Goal: Task Accomplishment & Management: Use online tool/utility

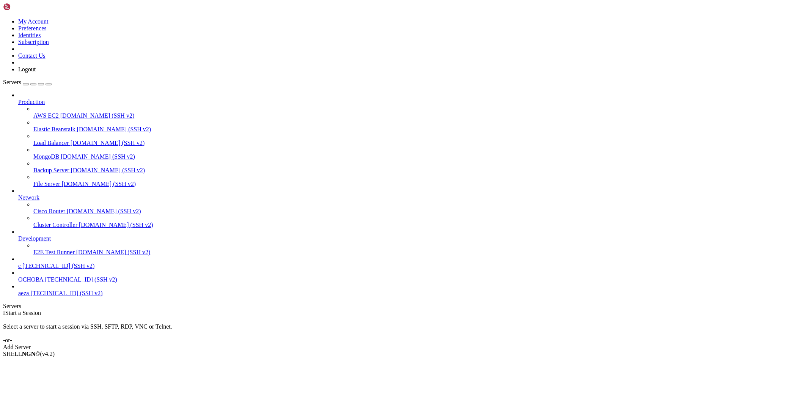
click at [456, 344] on div "Add Server" at bounding box center [404, 347] width 803 height 7
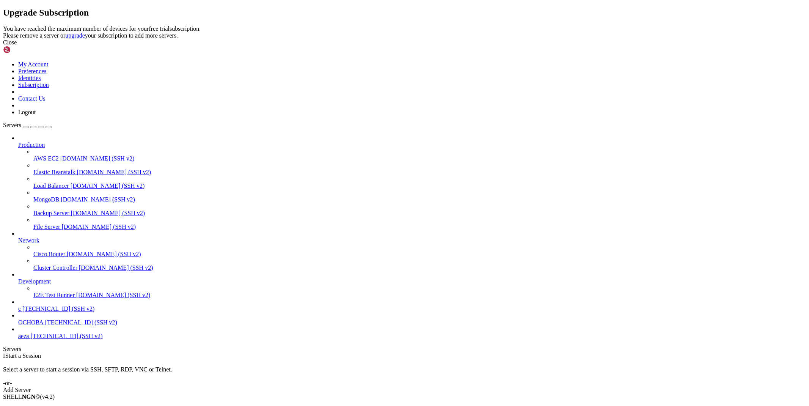
click at [493, 46] on div "Close" at bounding box center [404, 42] width 803 height 7
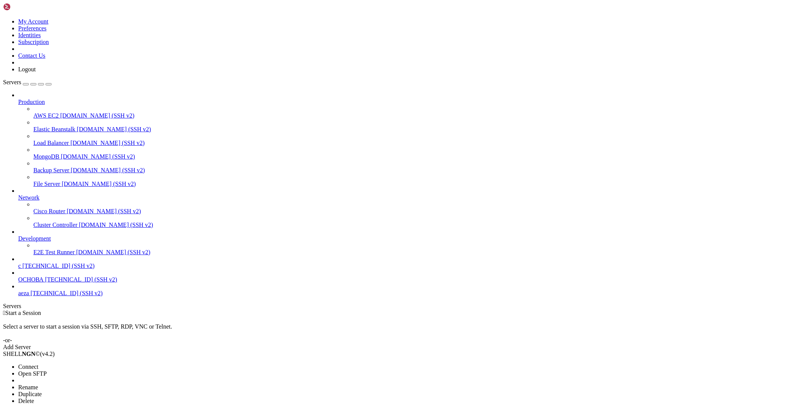
click at [34, 397] on span "Delete" at bounding box center [26, 400] width 16 height 6
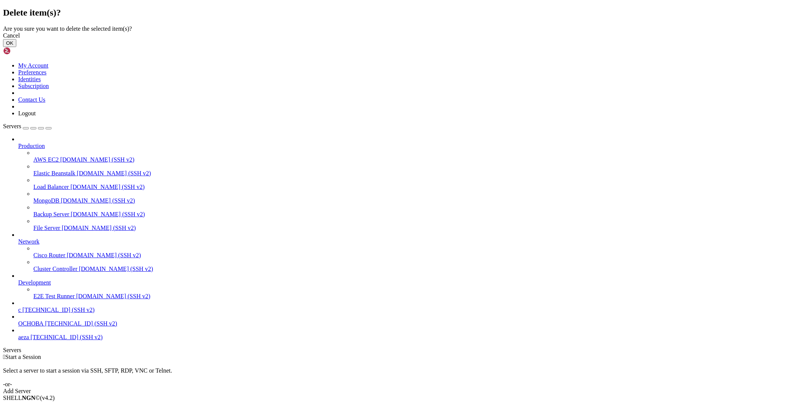
click at [16, 47] on button "OK" at bounding box center [9, 43] width 13 height 8
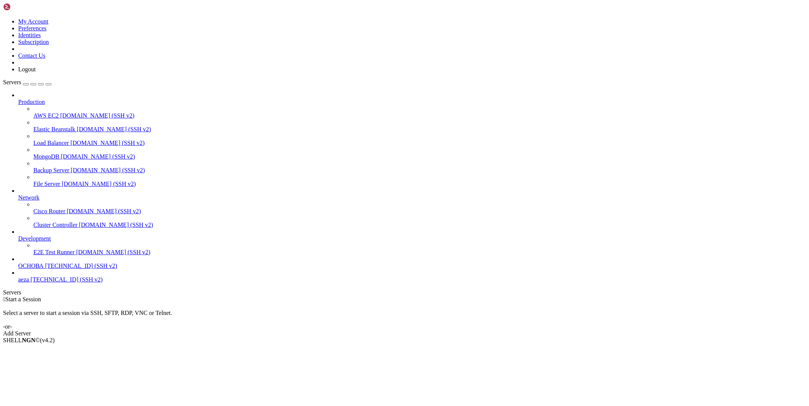
click at [459, 330] on div "Add Server" at bounding box center [404, 333] width 803 height 7
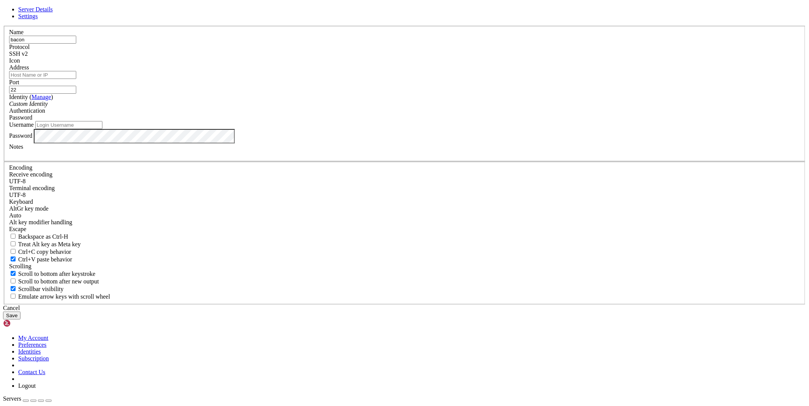
type input "bacon"
click at [76, 79] on input "Address" at bounding box center [42, 75] width 67 height 8
paste input "[TECHNICAL_ID]"
type input "[TECHNICAL_ID]"
click at [102, 129] on input "Username" at bounding box center [68, 125] width 67 height 8
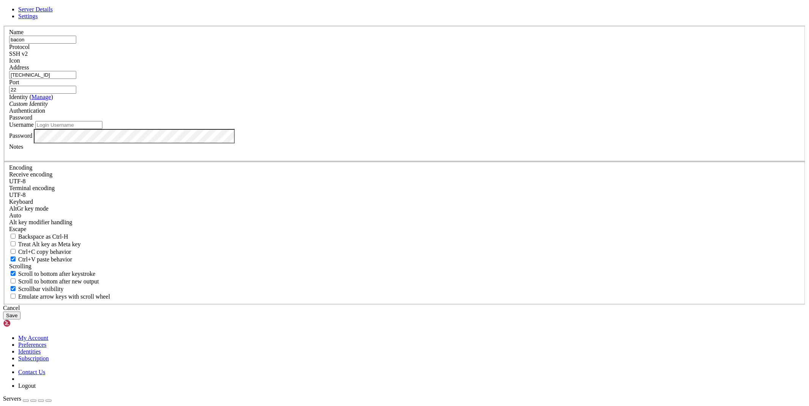
paste input "root"
type input "root"
click at [20, 311] on button "Save" at bounding box center [11, 315] width 17 height 8
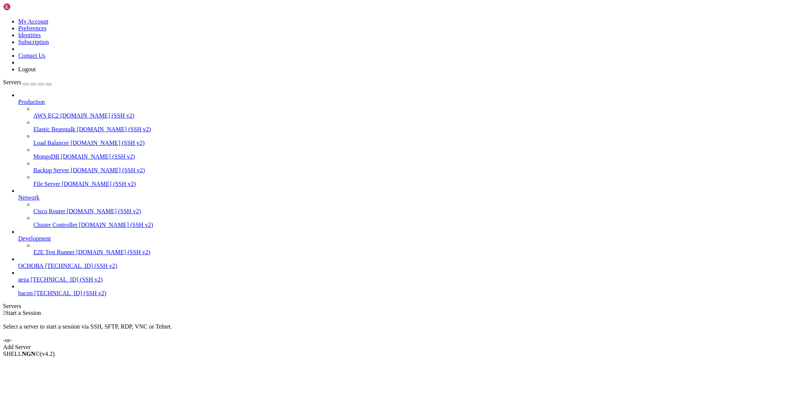
click at [33, 296] on span "bacon" at bounding box center [25, 293] width 14 height 6
click at [131, 322] on div "" at bounding box center [412, 325] width 788 height 7
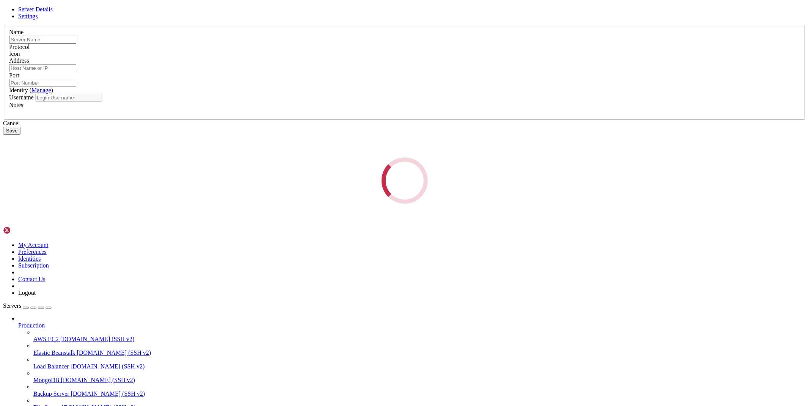
type input "bacon"
type input "[TECHNICAL_ID]"
type input "22"
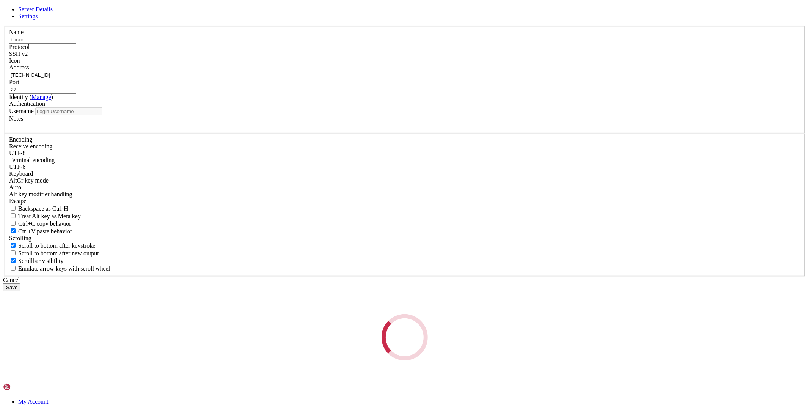
type input "root"
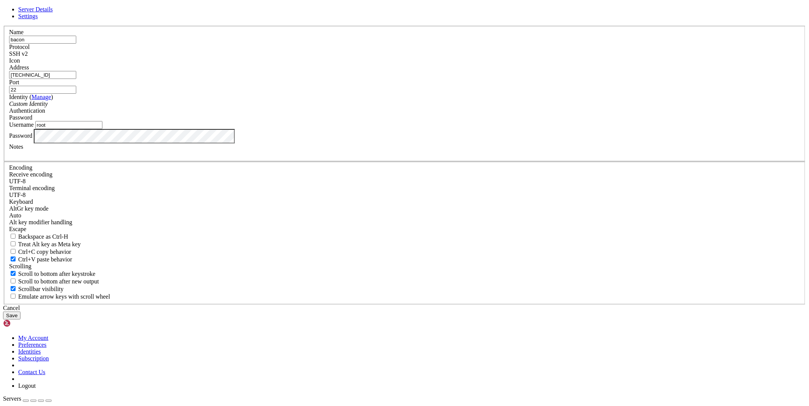
click at [452, 305] on div "Cancel" at bounding box center [404, 308] width 803 height 7
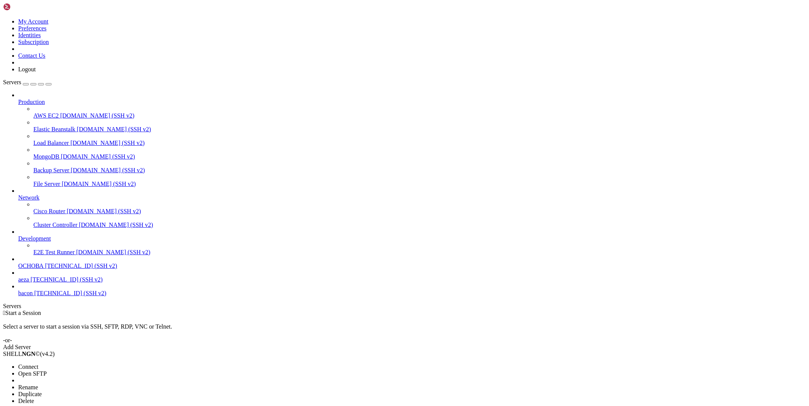
click at [34, 397] on span "Delete" at bounding box center [26, 400] width 16 height 6
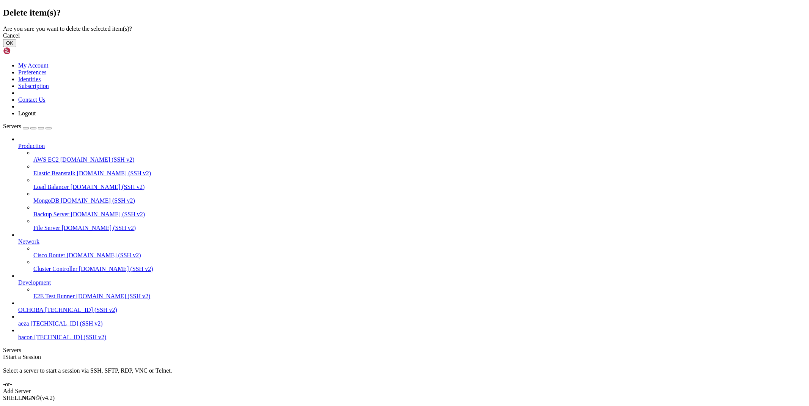
click at [16, 47] on button "OK" at bounding box center [9, 43] width 13 height 8
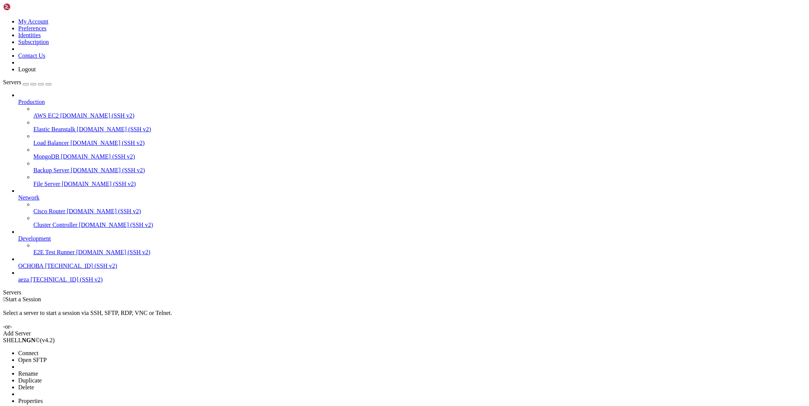
click at [34, 384] on span "Delete" at bounding box center [26, 387] width 16 height 6
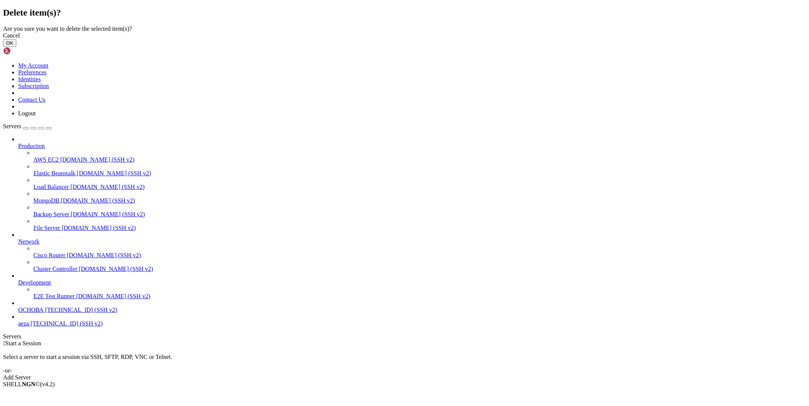
click at [16, 47] on button "OK" at bounding box center [9, 43] width 13 height 8
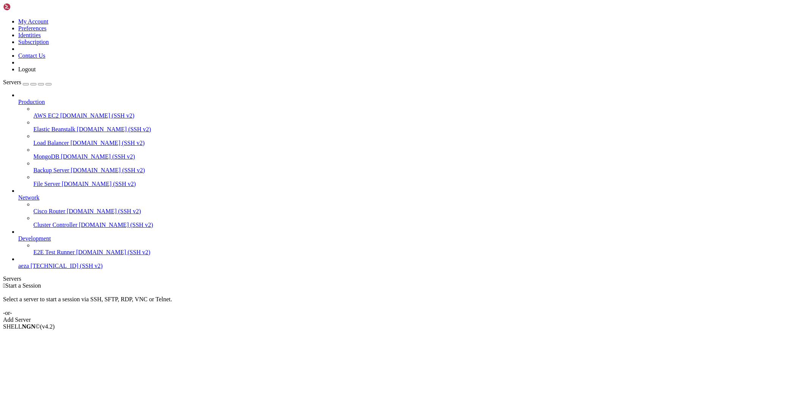
click at [458, 316] on div "Add Server" at bounding box center [404, 319] width 803 height 7
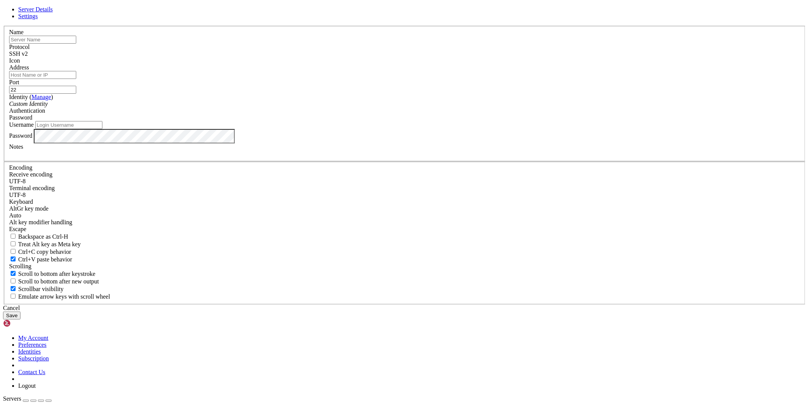
click at [76, 44] on input "text" at bounding box center [42, 40] width 67 height 8
type input "baconbypass"
click at [76, 79] on input "Address" at bounding box center [42, 75] width 67 height 8
paste input "[TECHNICAL_ID]"
type input "[TECHNICAL_ID]"
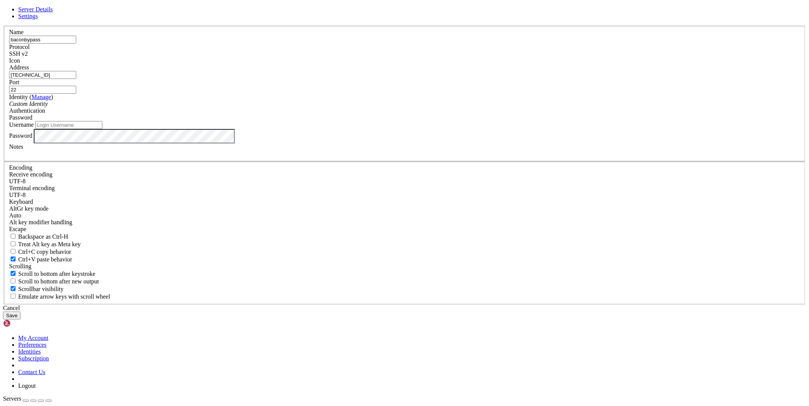
click at [102, 129] on input "Username" at bounding box center [68, 125] width 67 height 8
paste input "root"
type input "root"
click at [20, 311] on button "Save" at bounding box center [11, 315] width 17 height 8
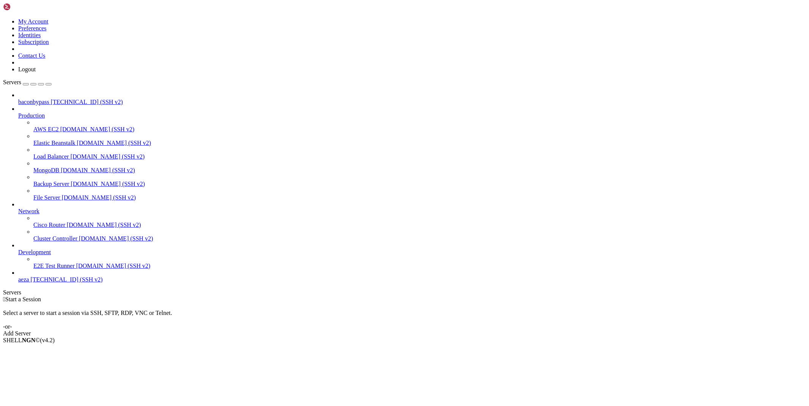
click at [49, 99] on span "baconbypass" at bounding box center [33, 102] width 31 height 6
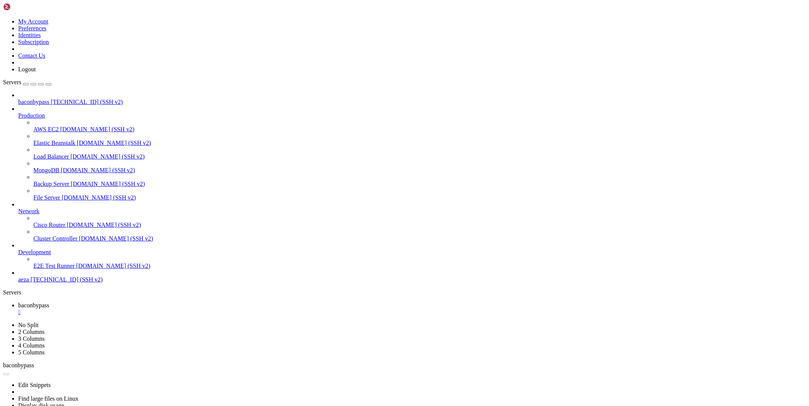
click at [149, 309] on div "" at bounding box center [412, 312] width 788 height 7
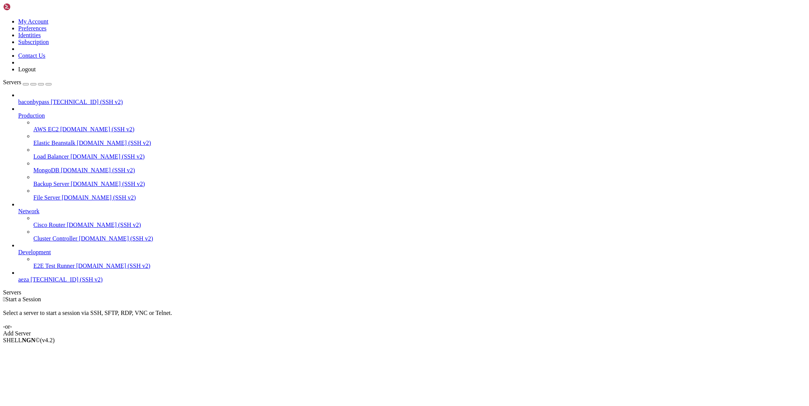
click at [37, 99] on span "baconbypass" at bounding box center [33, 102] width 31 height 6
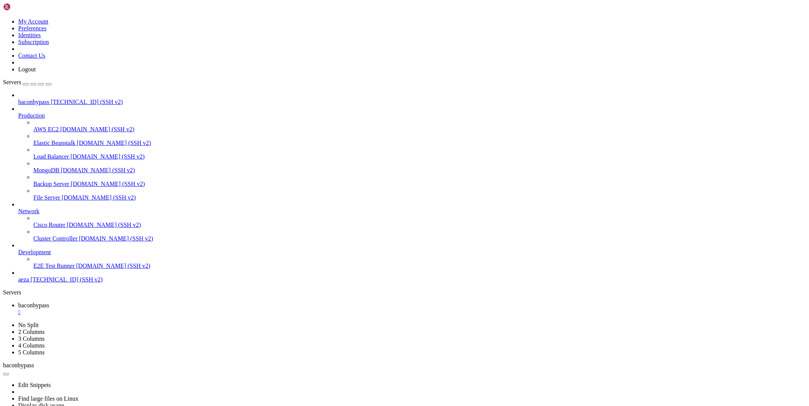
click at [49, 302] on span "baconbypass" at bounding box center [33, 305] width 31 height 6
click at [173, 316] on link "baconbypass " at bounding box center [412, 323] width 788 height 14
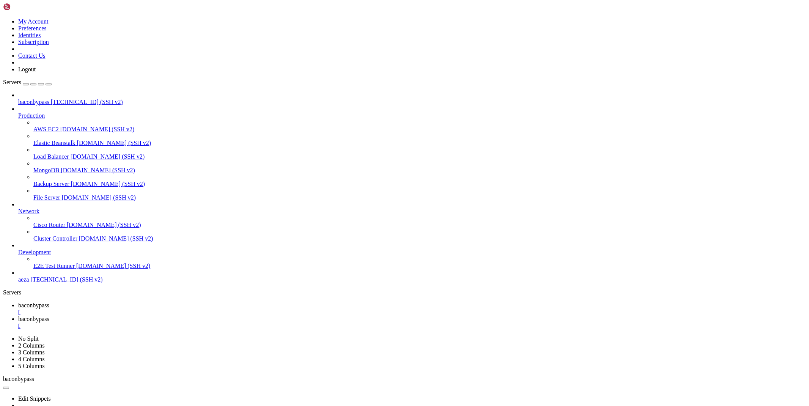
drag, startPoint x: 123, startPoint y: 77, endPoint x: 2, endPoint y: 332, distance: 281.8
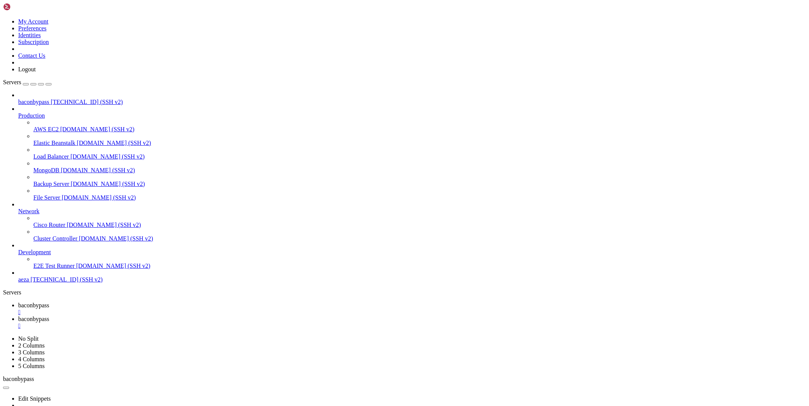
type input "/root/cloudflare/scraper"
click at [49, 302] on span "baconbypass" at bounding box center [33, 305] width 31 height 6
drag, startPoint x: 36, startPoint y: 800, endPoint x: 7, endPoint y: 791, distance: 30.6
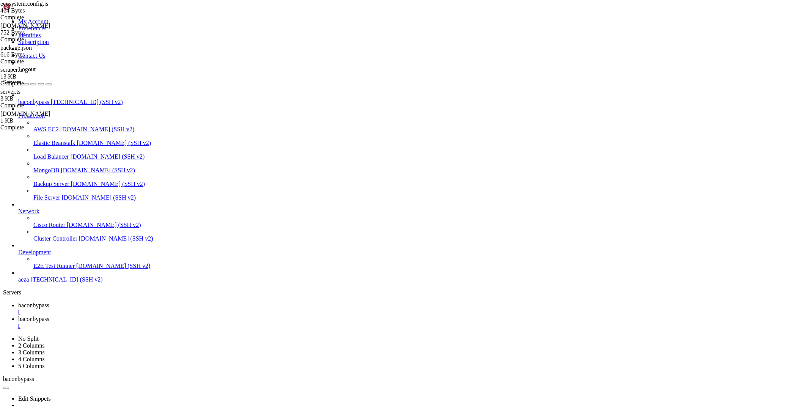
scroll to position [999, 0]
drag, startPoint x: 79, startPoint y: 803, endPoint x: 8, endPoint y: 693, distance: 130.3
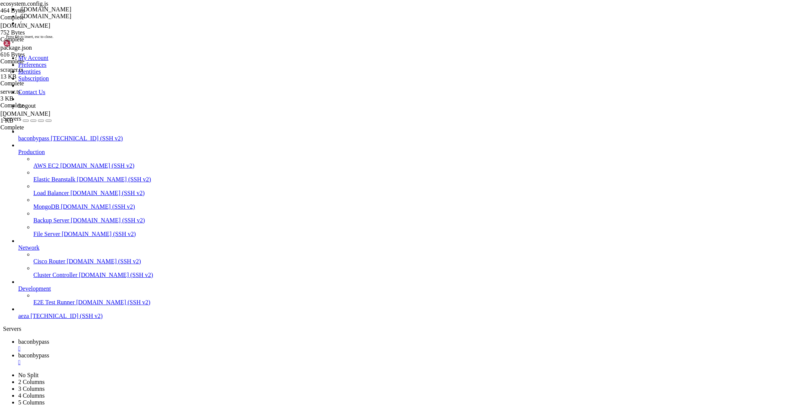
scroll to position [1425, 0]
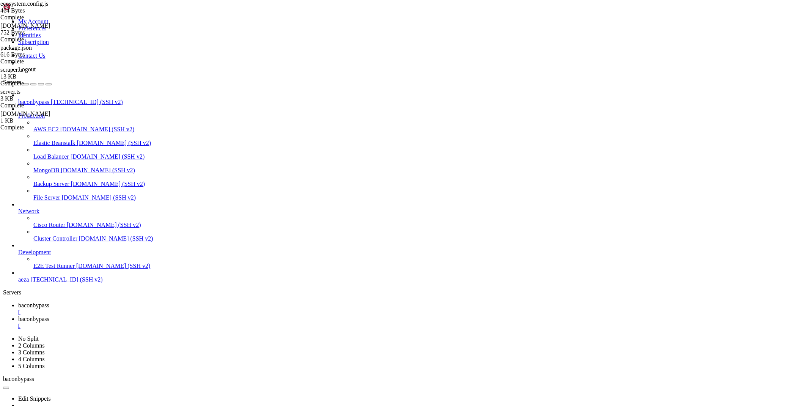
drag, startPoint x: 134, startPoint y: 804, endPoint x: 6, endPoint y: 770, distance: 132.2
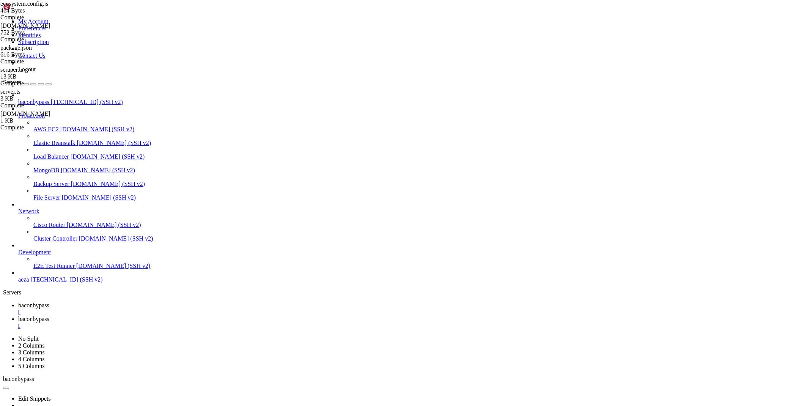
scroll to position [15564, 0]
drag, startPoint x: 99, startPoint y: 795, endPoint x: 6, endPoint y: 789, distance: 93.1
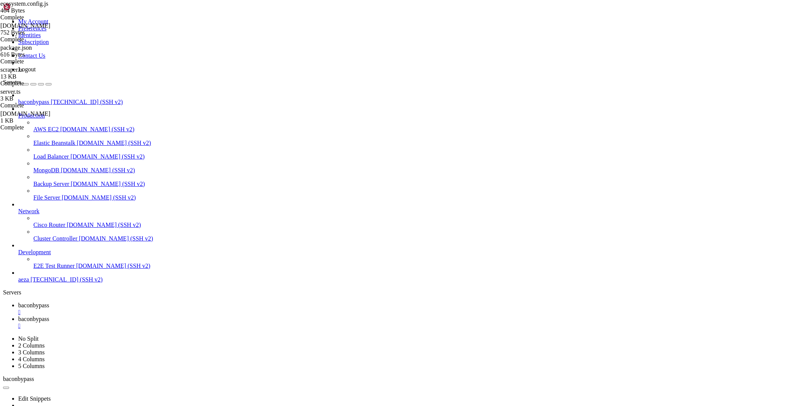
drag, startPoint x: 22, startPoint y: 779, endPoint x: 98, endPoint y: 788, distance: 76.8
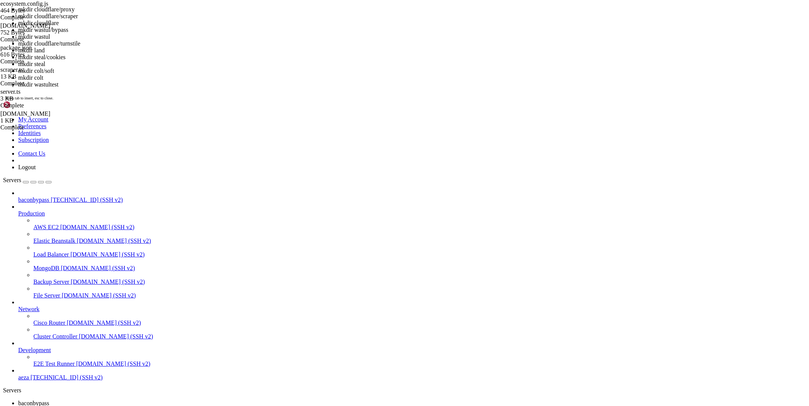
scroll to position [32985, 0]
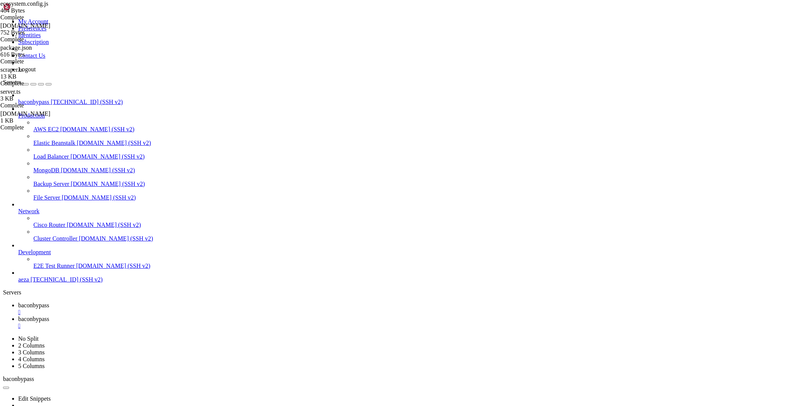
click at [178, 316] on link "baconbypass " at bounding box center [412, 323] width 788 height 14
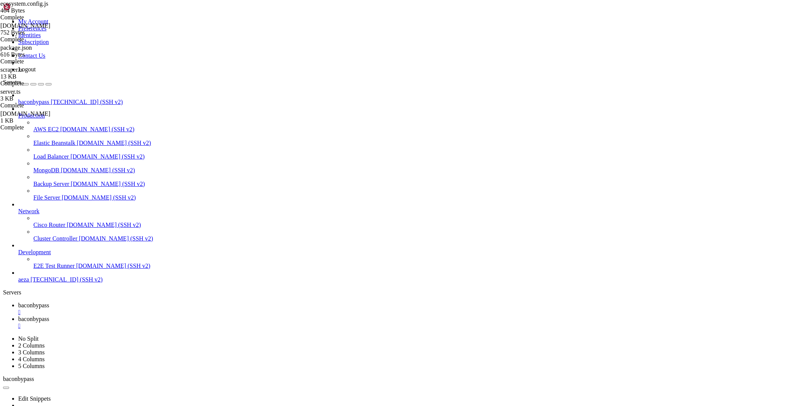
type input "/root/cloudflare/proxy"
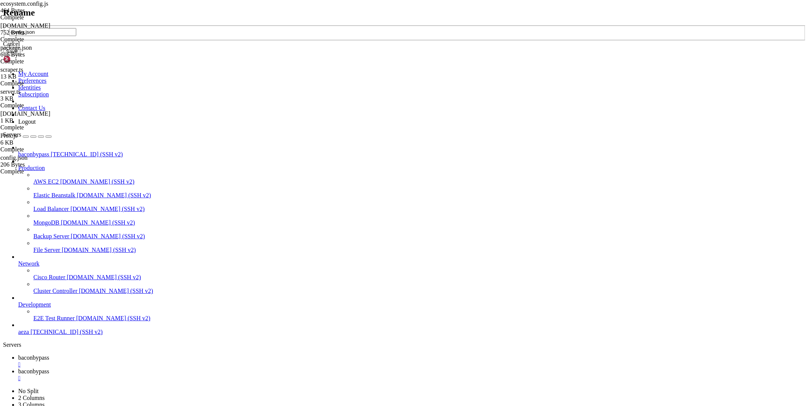
click at [3, 25] on icon at bounding box center [3, 25] width 0 height 0
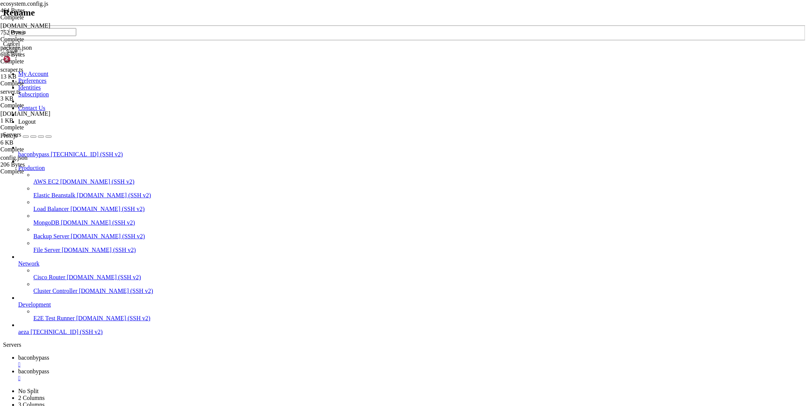
drag, startPoint x: 342, startPoint y: 202, endPoint x: 347, endPoint y: 220, distance: 18.9
click at [76, 36] on input "Prox.js" at bounding box center [42, 32] width 67 height 8
type input "proxy.js"
click at [20, 55] on button "Save" at bounding box center [11, 51] width 17 height 8
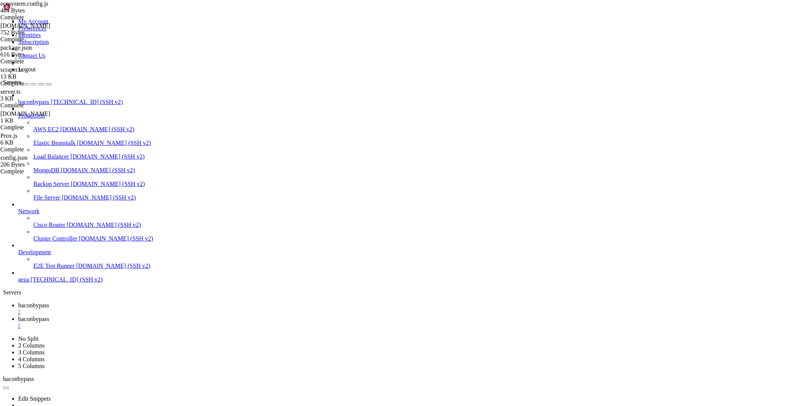
click at [49, 302] on span "baconbypass" at bounding box center [33, 305] width 31 height 6
click at [49, 316] on span "baconbypass" at bounding box center [33, 319] width 31 height 6
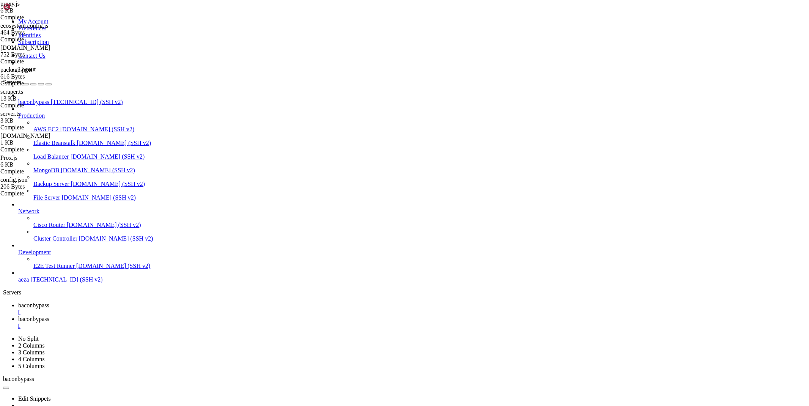
scroll to position [0, 12]
type textarea "const config = JSON.parse(fs.readFileSync('/root/cloudflare/proxy/config.json',…"
drag, startPoint x: 126, startPoint y: 6, endPoint x: 133, endPoint y: 82, distance: 75.4
click at [49, 302] on span "baconbypass" at bounding box center [33, 305] width 31 height 6
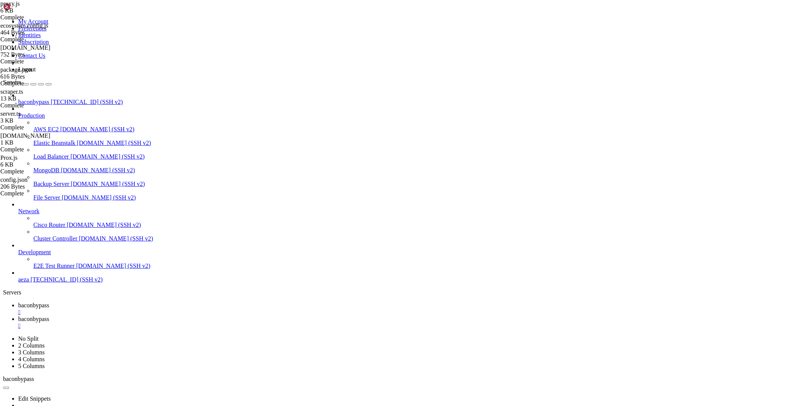
scroll to position [33353, 0]
click at [49, 316] on span "baconbypass" at bounding box center [33, 319] width 31 height 6
click at [147, 309] on div "" at bounding box center [412, 312] width 788 height 7
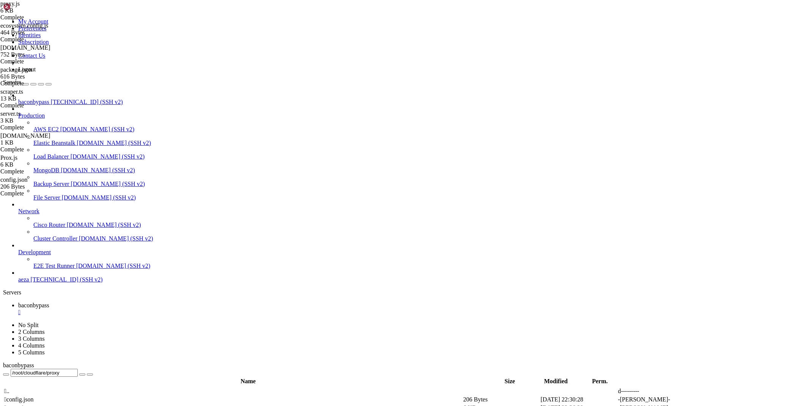
click at [147, 309] on div "" at bounding box center [412, 312] width 788 height 7
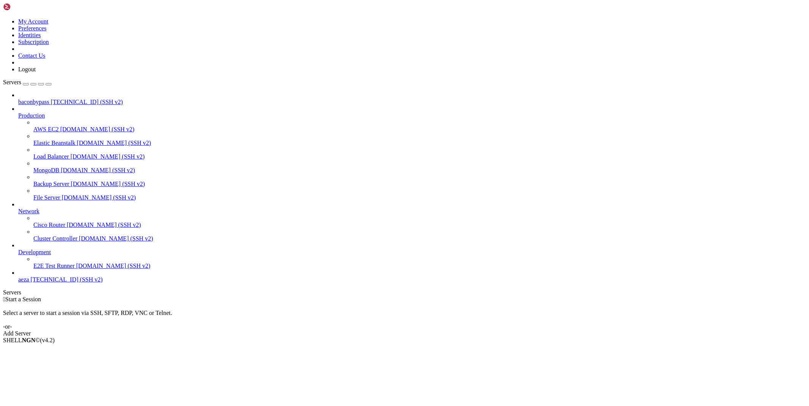
click at [51, 283] on span "[TECHNICAL_ID] (SSH v2)" at bounding box center [66, 279] width 72 height 6
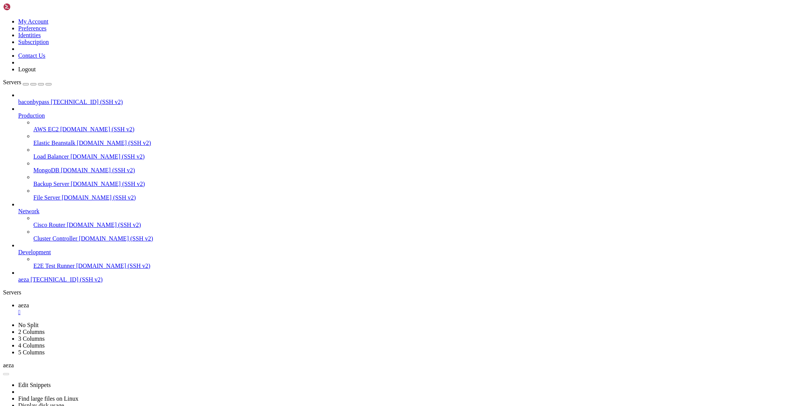
scroll to position [0, 0]
type input "/root/land"
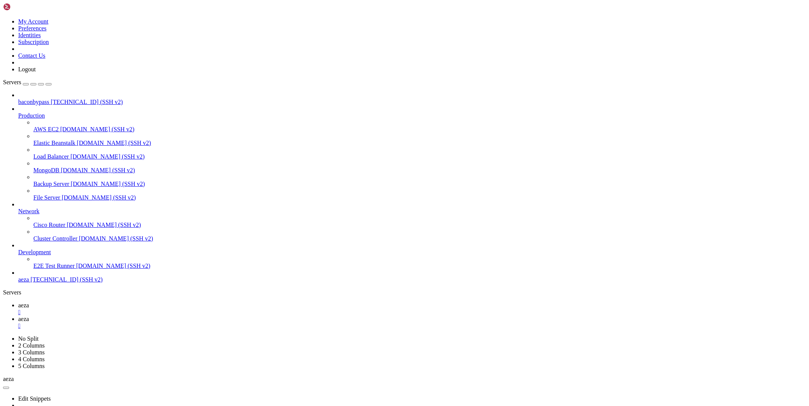
paste textarea "print(asyncio.run(lootie(input('url - ')))"
type textarea "print(asyncio.run(lootie(input('url - '))))"
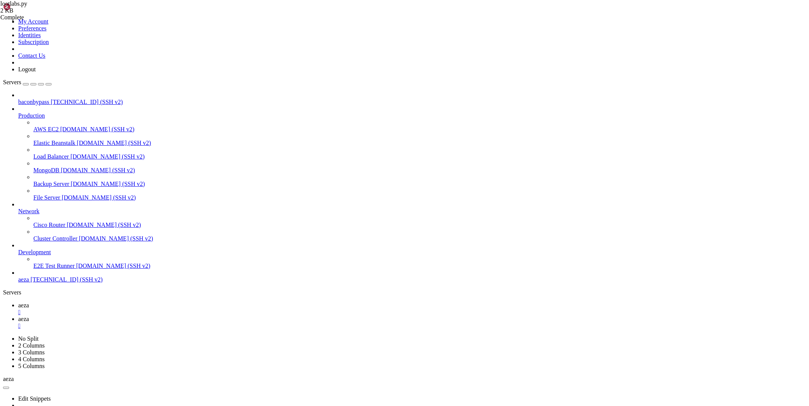
type textarea "print(asyncio.run(lootie(input('url - '))))"
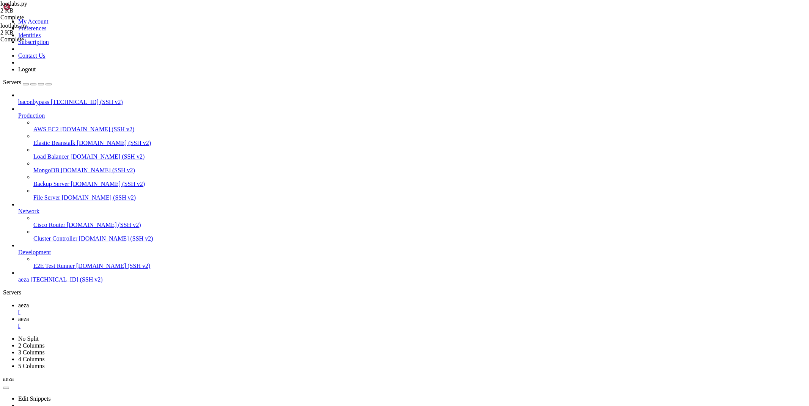
drag, startPoint x: 184, startPoint y: 54, endPoint x: 213, endPoint y: 54, distance: 28.8
paste textarea "print(delta(input('url - '"
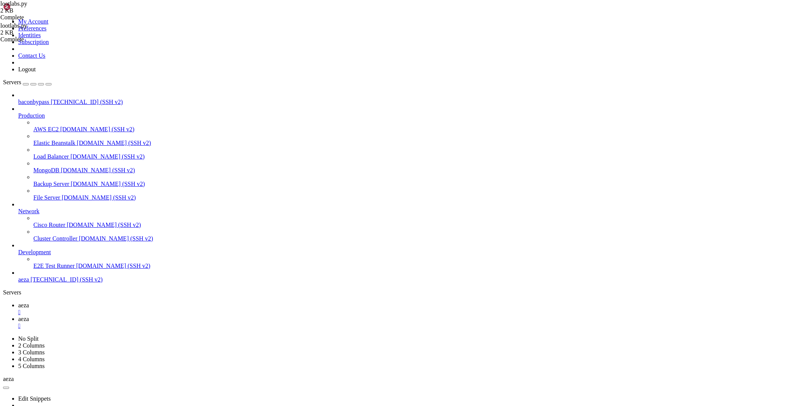
scroll to position [0, 0]
drag, startPoint x: 184, startPoint y: 115, endPoint x: 215, endPoint y: 115, distance: 31.1
paste textarea "77.110.124.31"
type textarea "r=requests.get('http://77.110.124.31:3002/turnstile?hostname=https://bypass.cit…"
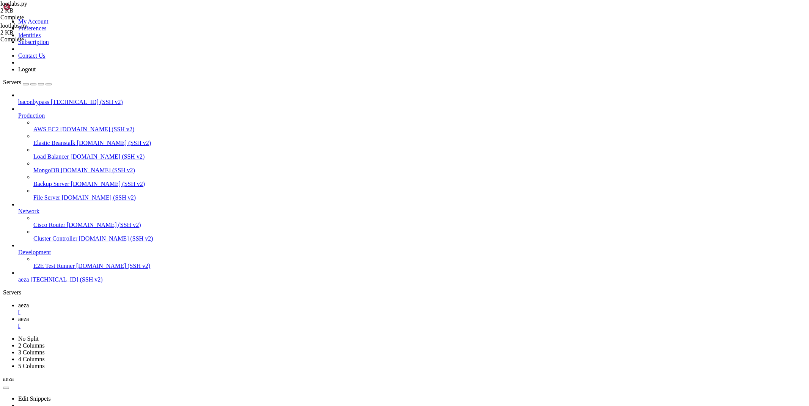
click at [29, 302] on span "aeza" at bounding box center [23, 305] width 11 height 6
click at [29, 316] on span "aeza" at bounding box center [23, 319] width 11 height 6
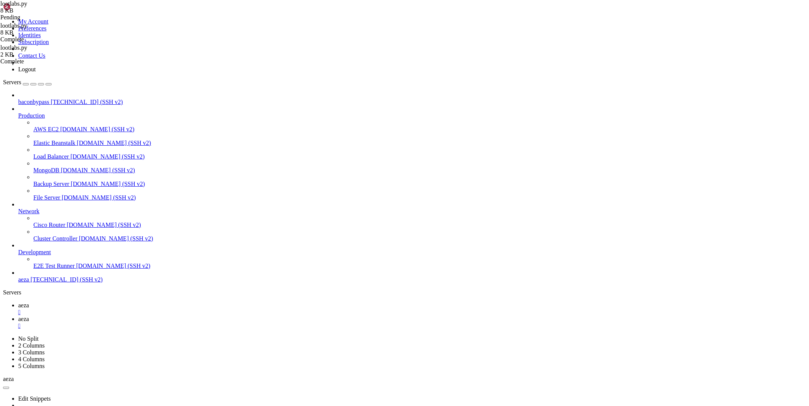
drag, startPoint x: 184, startPoint y: 114, endPoint x: 214, endPoint y: 113, distance: 29.6
type textarea "r=requests.get('http://77.110.124.31:3002/turnstile?hostname=https://bypass.cit…"
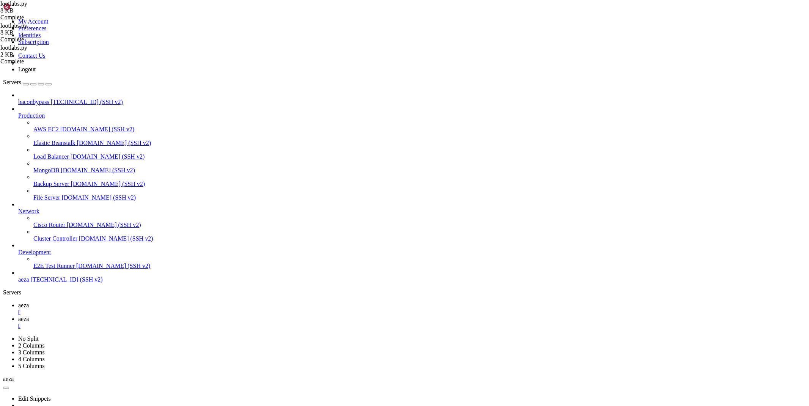
click at [18, 302] on icon at bounding box center [18, 305] width 0 height 6
click at [29, 316] on span "aeza" at bounding box center [23, 319] width 11 height 6
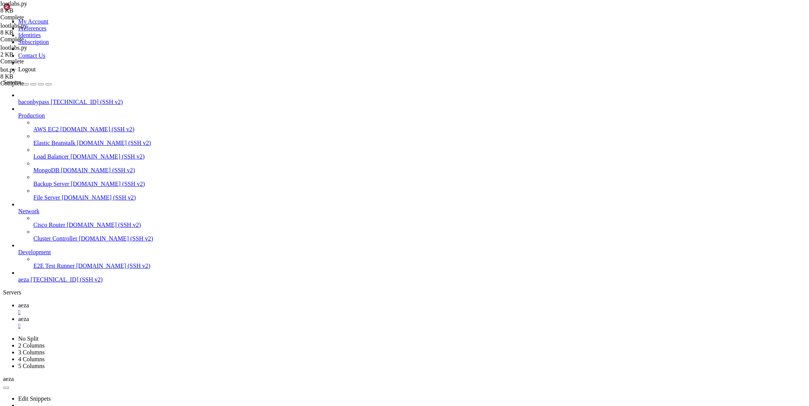
click at [18, 302] on icon at bounding box center [18, 305] width 0 height 6
click at [18, 316] on icon at bounding box center [18, 319] width 0 height 6
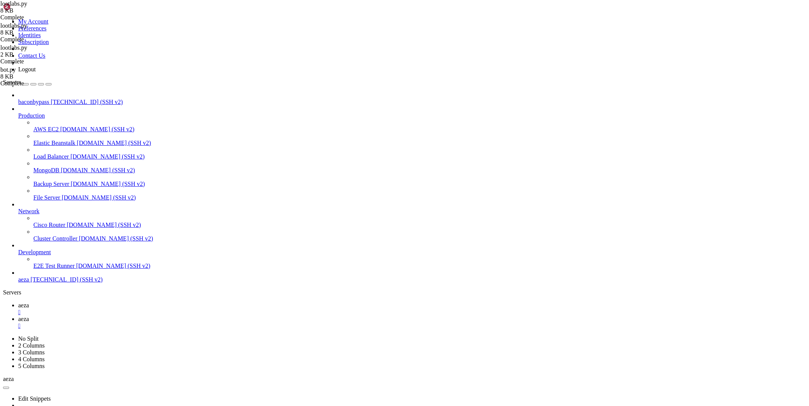
click at [29, 302] on span "aeza" at bounding box center [23, 305] width 11 height 6
drag, startPoint x: 232, startPoint y: 726, endPoint x: 485, endPoint y: 721, distance: 253.0
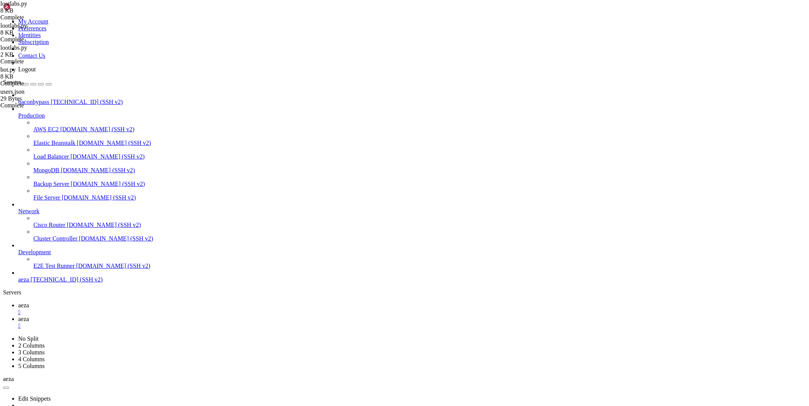
scroll to position [316, 0]
drag, startPoint x: 157, startPoint y: 805, endPoint x: 6, endPoint y: 792, distance: 151.5
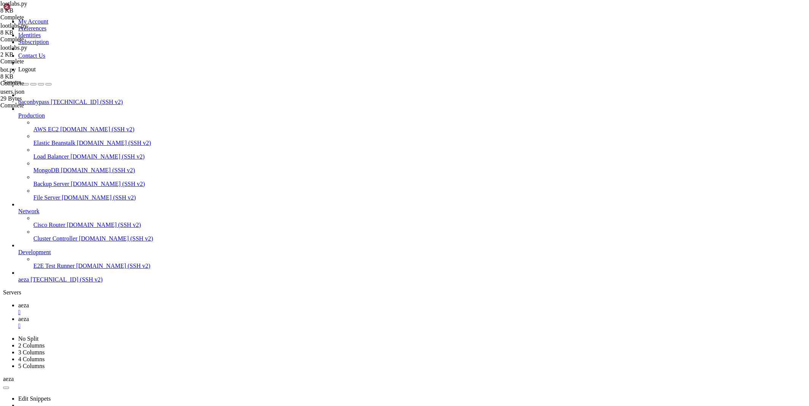
scroll to position [1064, 0]
drag, startPoint x: 109, startPoint y: 792, endPoint x: 88, endPoint y: 781, distance: 23.6
click at [29, 316] on span "aeza" at bounding box center [23, 319] width 11 height 6
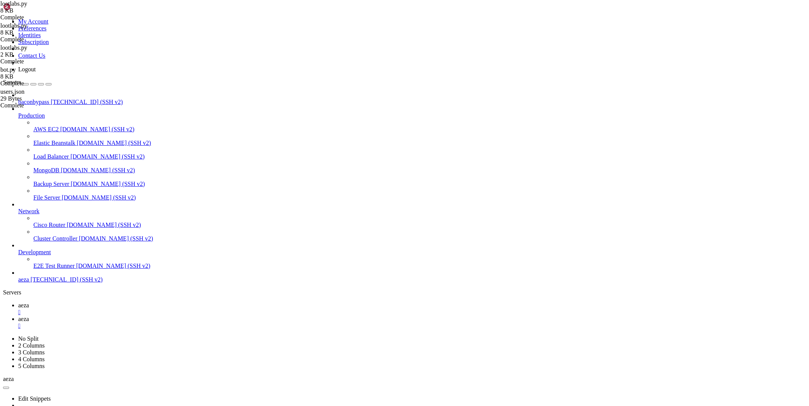
type input "/root/bacon-bot"
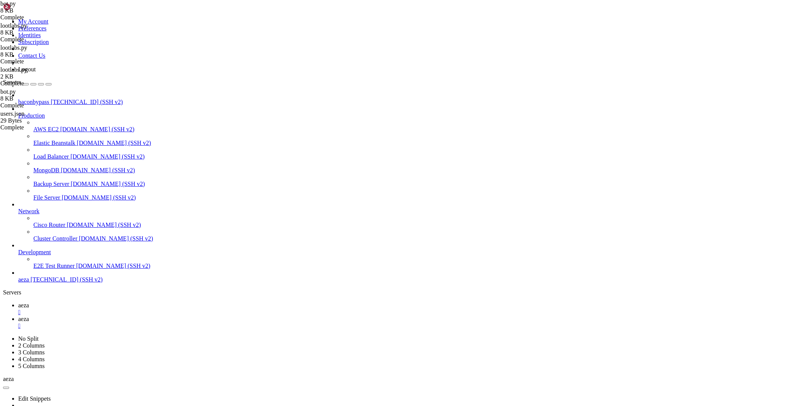
type textarea "users = '/root/bacon-bot/database/users.json'"
click at [18, 302] on icon at bounding box center [18, 305] width 0 height 6
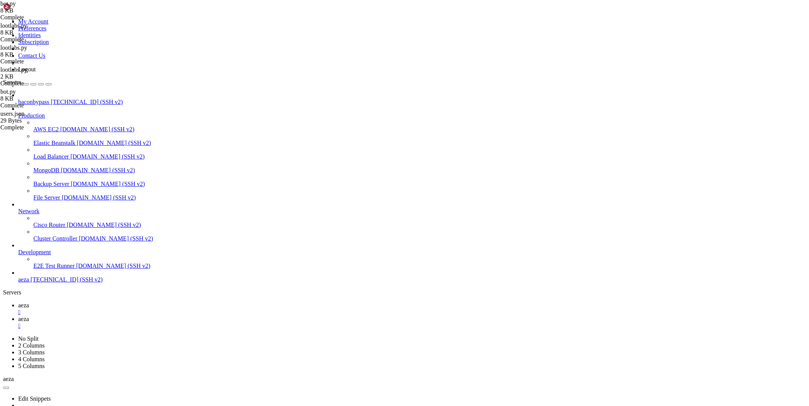
scroll to position [1754, 0]
click at [29, 316] on span "aeza" at bounding box center [23, 319] width 11 height 6
type input "/root/bacon-bot/database"
